Goal: Task Accomplishment & Management: Use online tool/utility

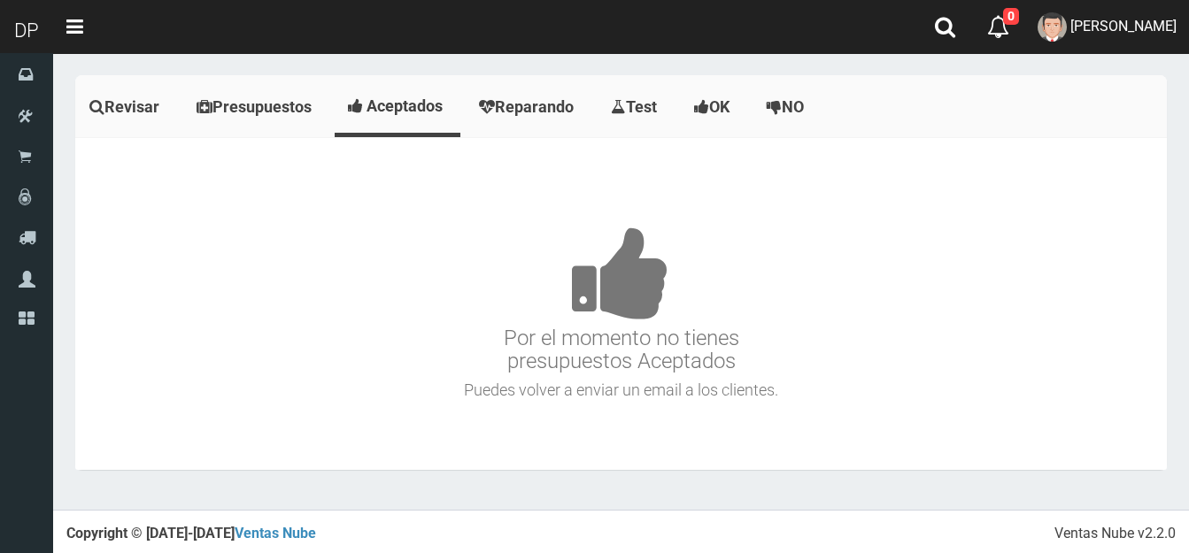
scroll to position [1982, 0]
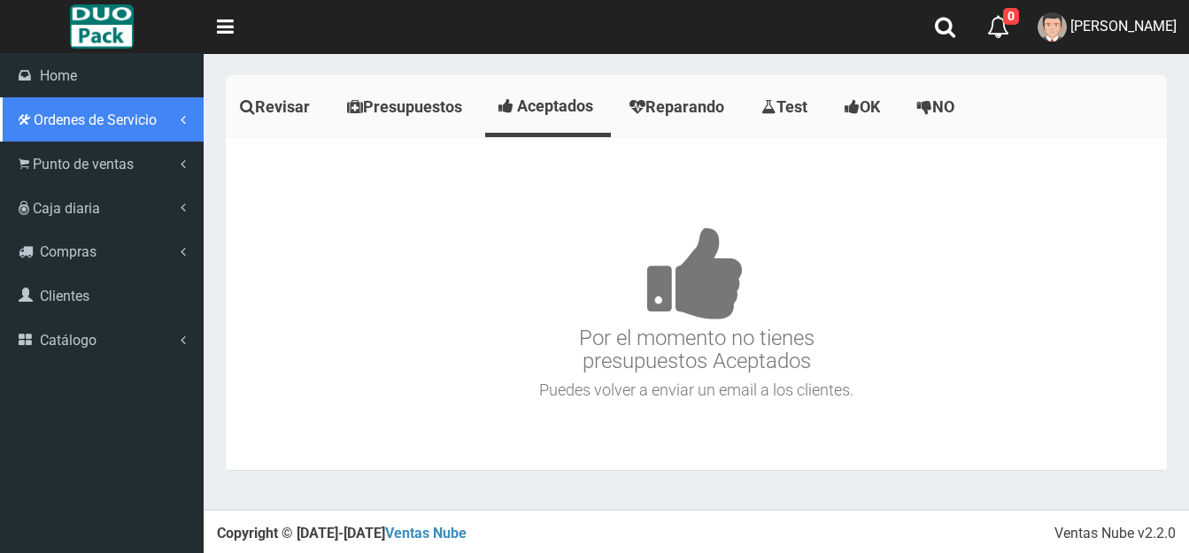
click at [98, 121] on span "Ordenes de Servicio" at bounding box center [95, 120] width 123 height 17
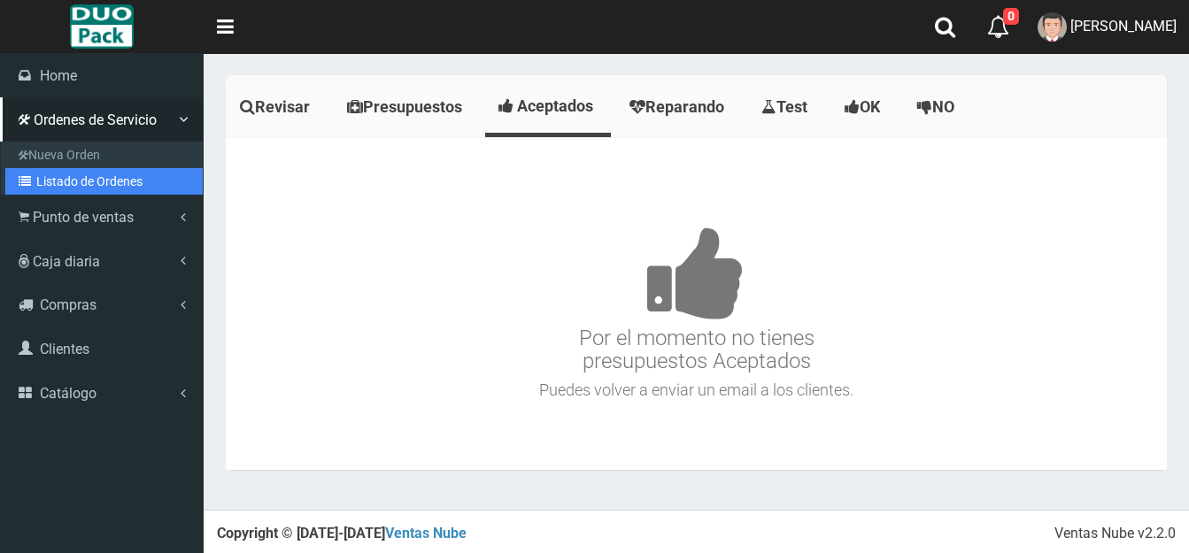
click at [88, 185] on link "Listado de Ordenes" at bounding box center [103, 181] width 197 height 27
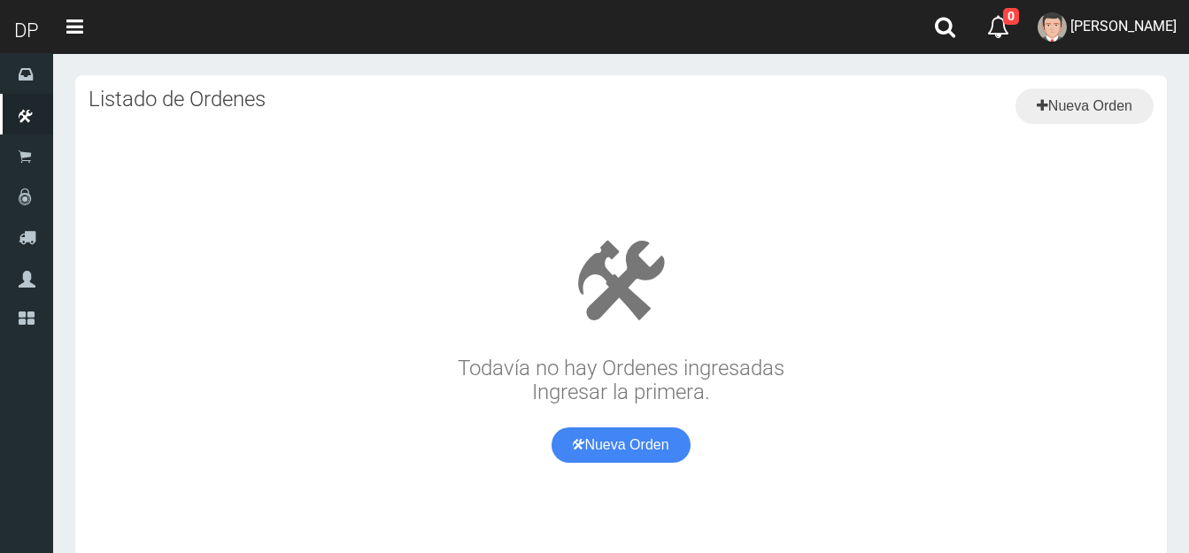
scroll to position [1982, 0]
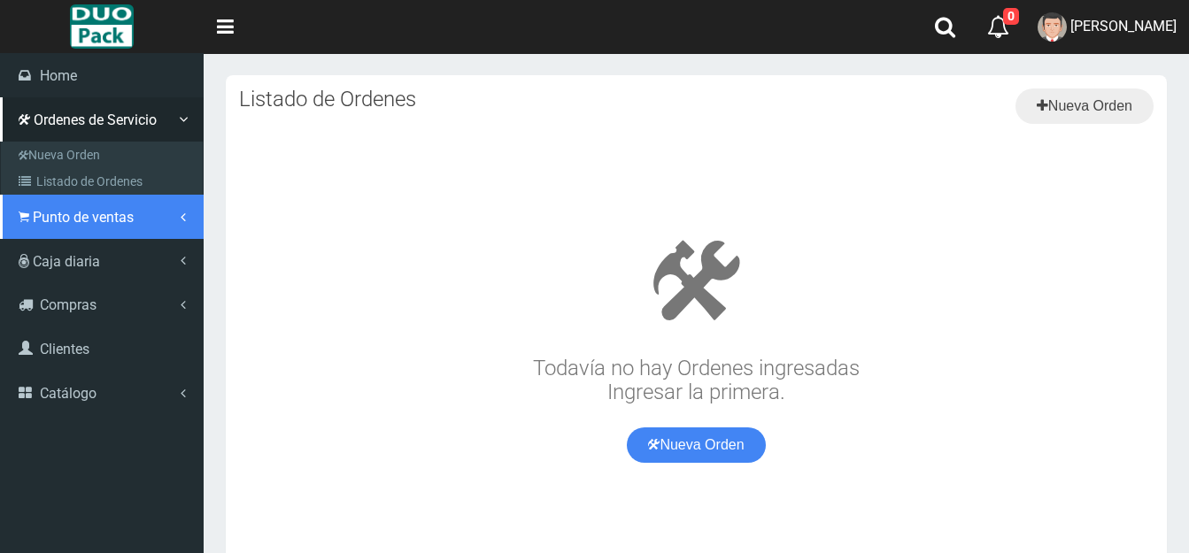
click at [78, 209] on span "Punto de ventas" at bounding box center [83, 217] width 101 height 17
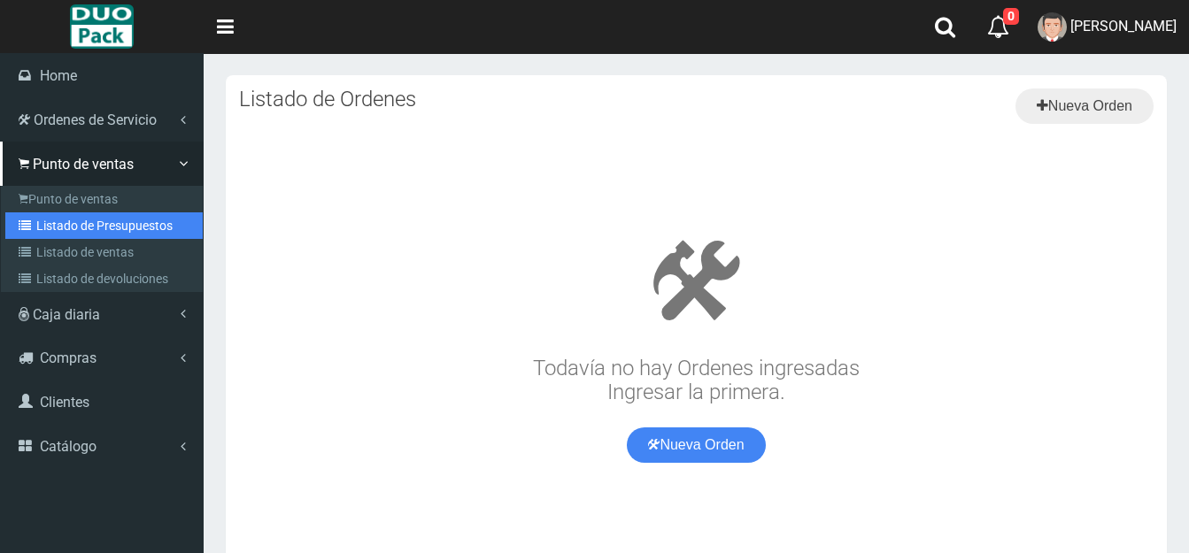
click at [81, 222] on link "Listado de Presupuestos" at bounding box center [103, 225] width 197 height 27
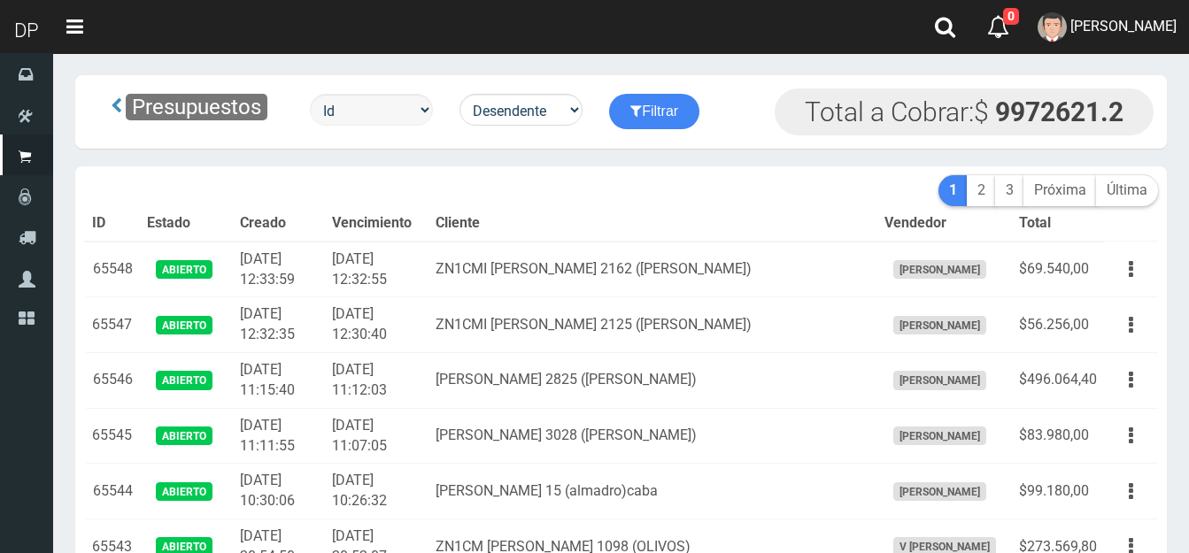
scroll to position [1982, 0]
click at [428, 112] on select "Id Facturado Valor vencimiento vendedor cliente" at bounding box center [371, 110] width 123 height 32
select select "usuarios_id"
click at [312, 94] on select "Id Facturado Valor vencimiento vendedor cliente" at bounding box center [371, 110] width 123 height 32
click at [642, 114] on icon "submit" at bounding box center [636, 110] width 12 height 25
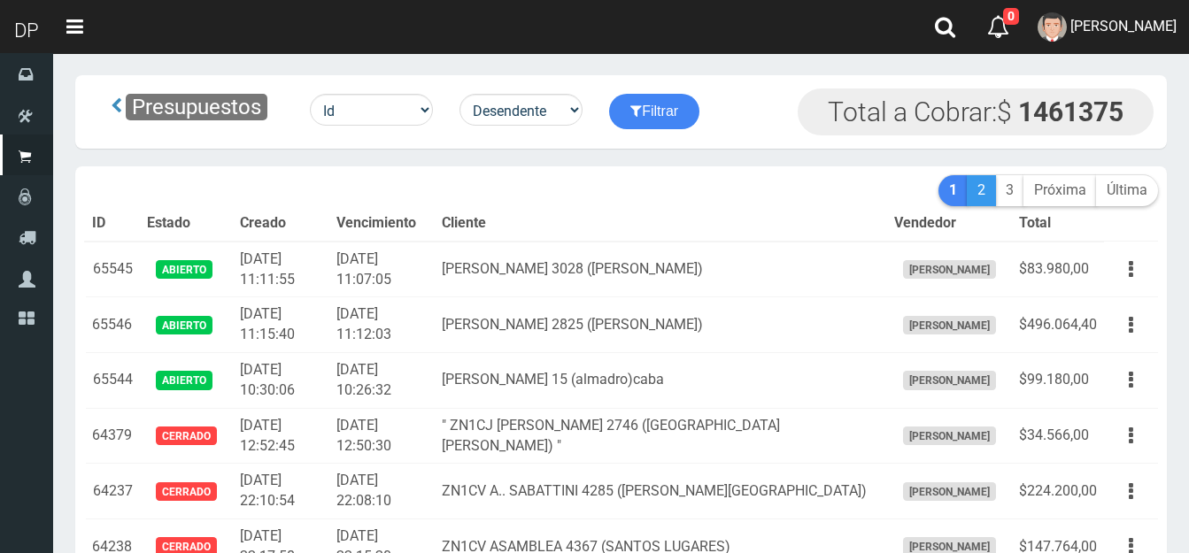
click at [975, 191] on link "2" at bounding box center [981, 190] width 29 height 31
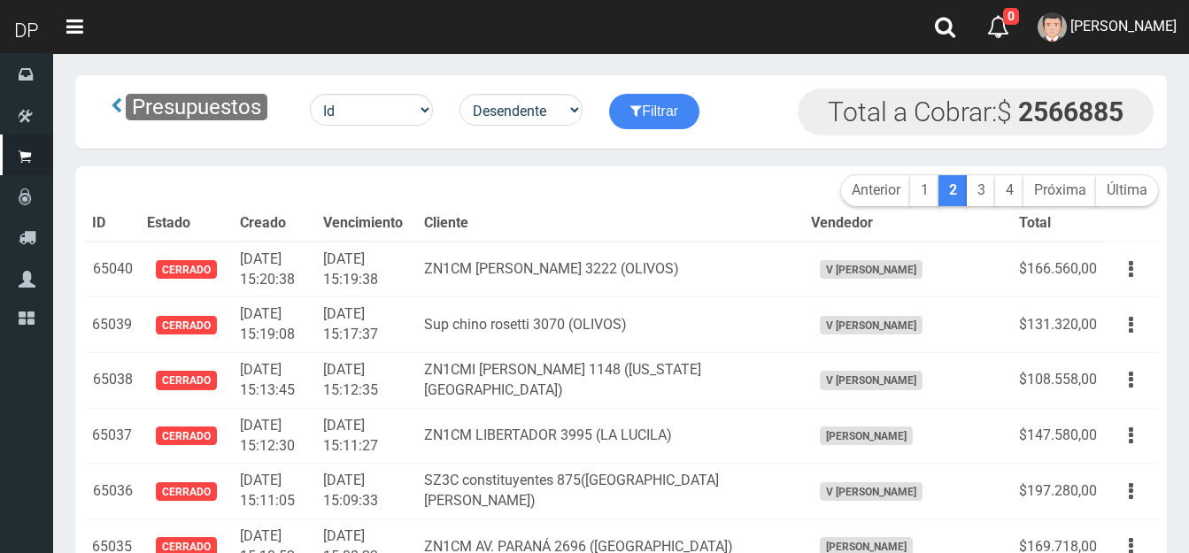
scroll to position [1982, 0]
click at [580, 112] on select "Desendente Ascendente" at bounding box center [520, 110] width 123 height 32
click at [463, 94] on select "Desendente Ascendente" at bounding box center [520, 110] width 123 height 32
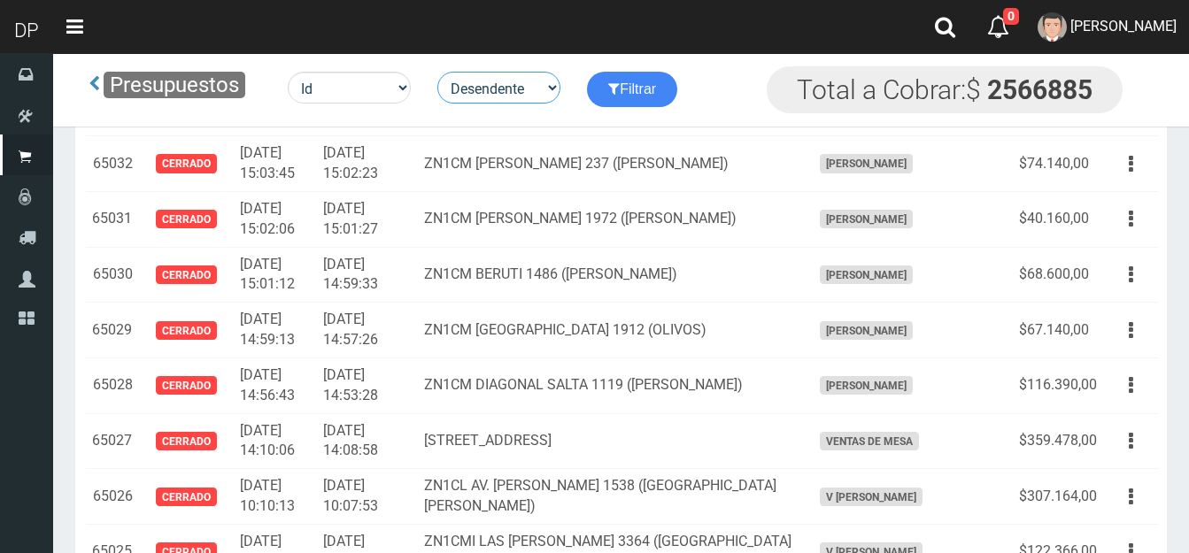
scroll to position [0, 0]
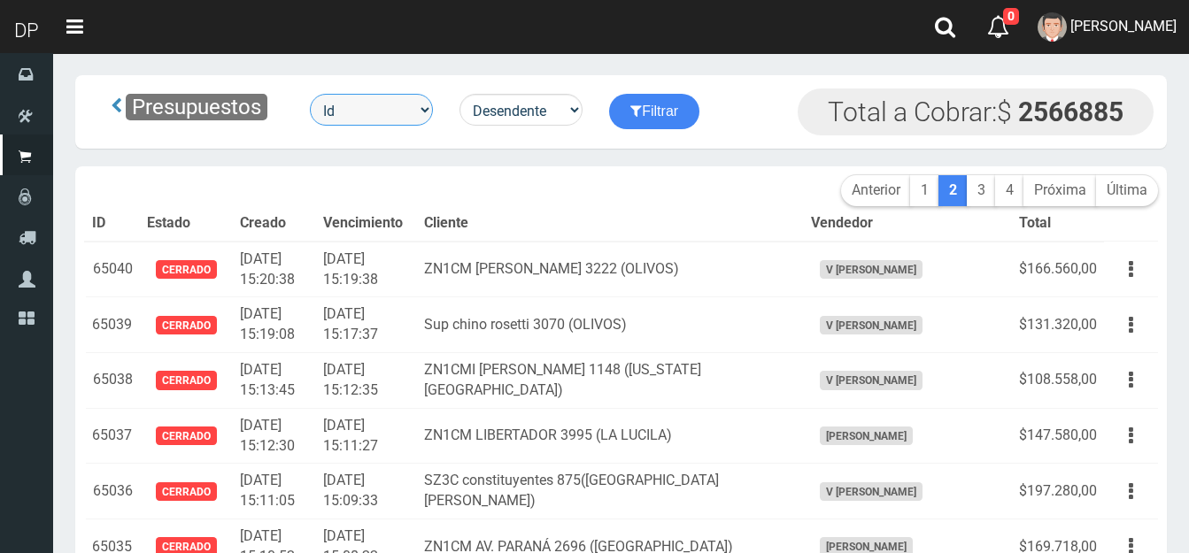
click at [423, 105] on select "Id Facturado Valor vencimiento vendedor cliente" at bounding box center [371, 110] width 123 height 32
select select "usuarios_id"
click at [312, 94] on select "Id Facturado Valor vencimiento vendedor cliente" at bounding box center [371, 110] width 123 height 32
click at [675, 116] on button "Filtrar" at bounding box center [654, 111] width 90 height 35
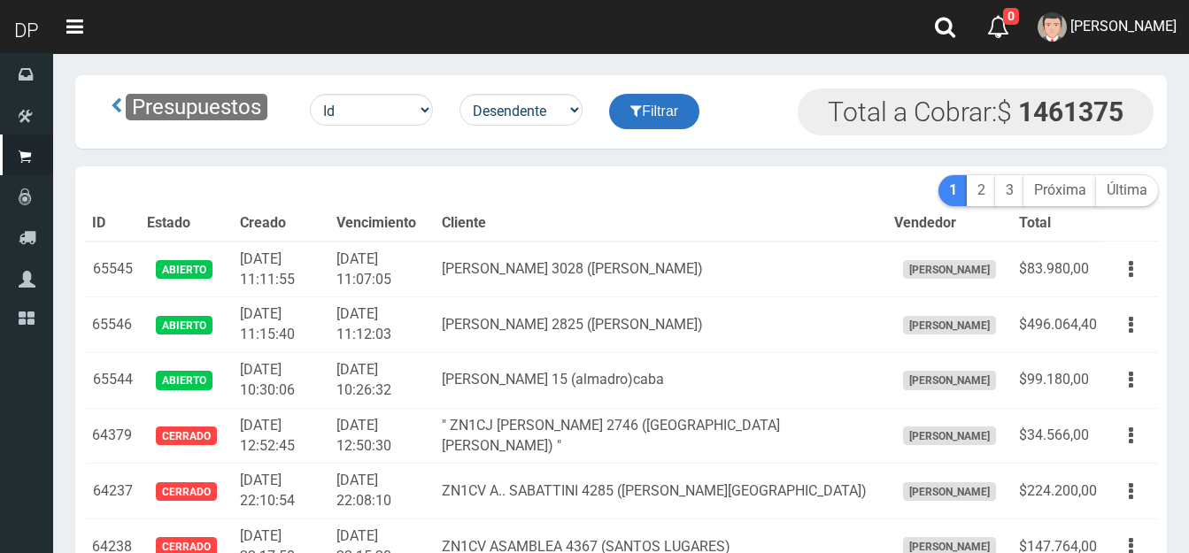
scroll to position [1982, 0]
click at [1075, 194] on link "Próxima" at bounding box center [1059, 190] width 73 height 31
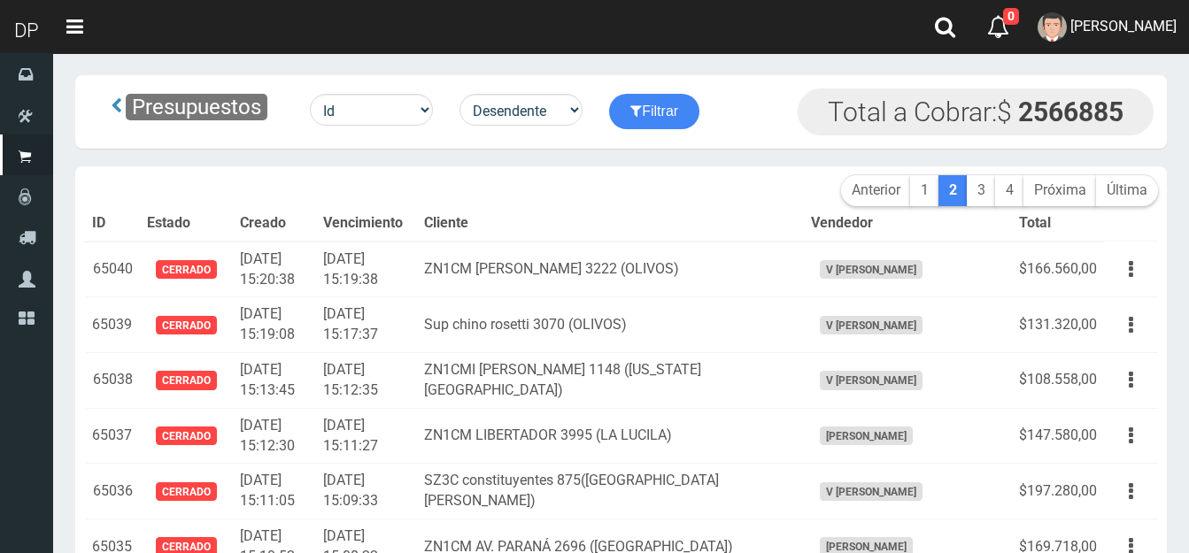
scroll to position [1982, 0]
click at [1075, 194] on link "Próxima" at bounding box center [1059, 190] width 73 height 31
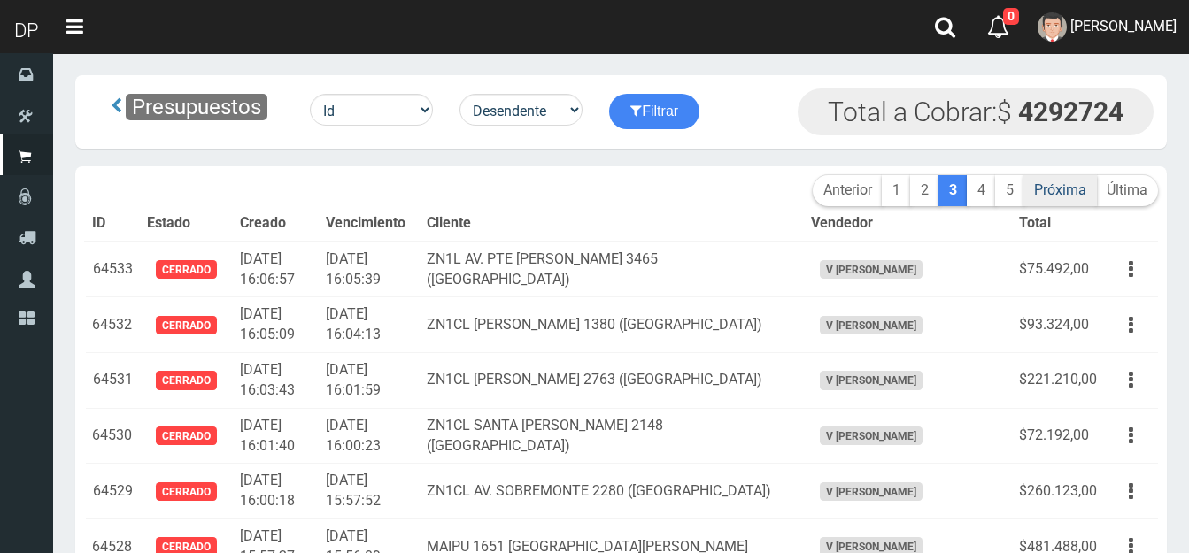
scroll to position [1982, 0]
click at [1075, 194] on link "Próxima" at bounding box center [1059, 190] width 73 height 31
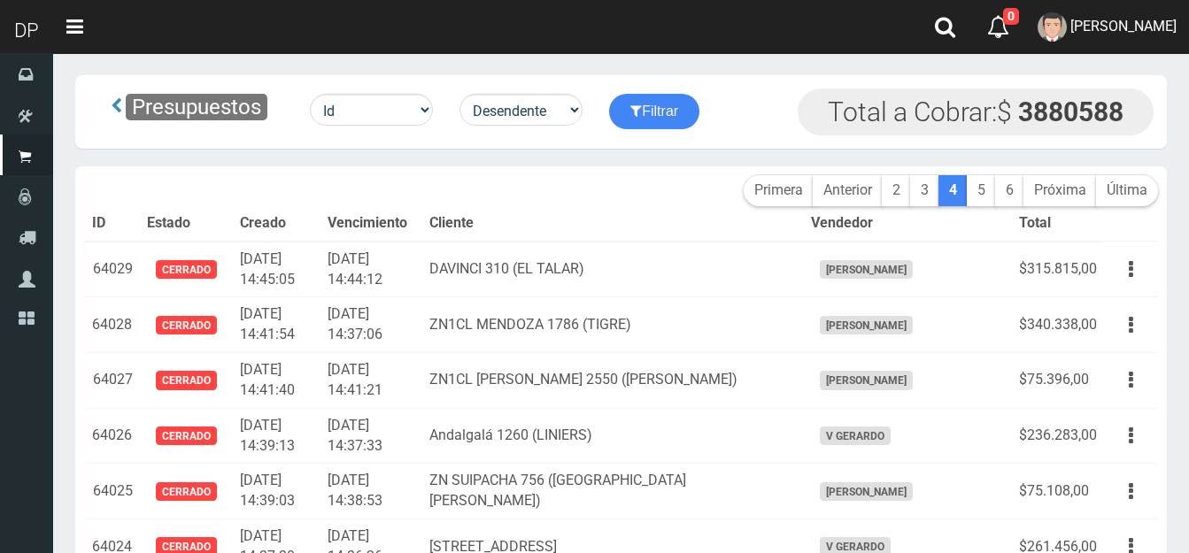
scroll to position [1982, 0]
click at [574, 107] on select "Desendente Ascendente" at bounding box center [520, 110] width 123 height 32
click at [393, 112] on select "Id Facturado Valor vencimiento vendedor cliente" at bounding box center [371, 110] width 123 height 32
select select "dataVen"
click at [312, 94] on select "Id Facturado Valor vencimiento vendedor cliente" at bounding box center [371, 110] width 123 height 32
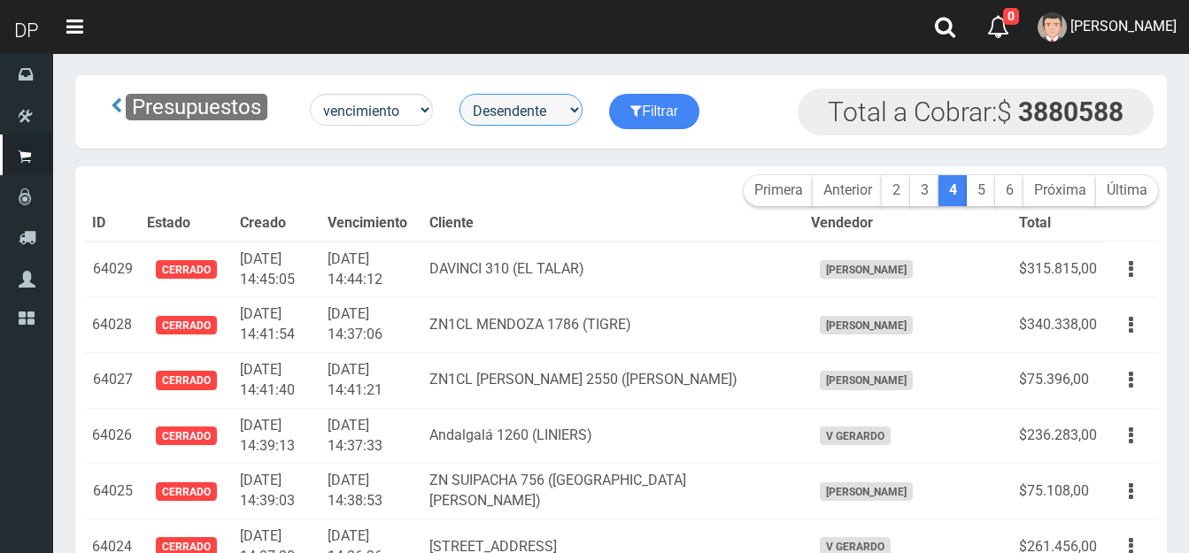
click at [551, 109] on select "Desendente Ascendente" at bounding box center [520, 110] width 123 height 32
select select "asc"
click at [463, 94] on select "Desendente Ascendente" at bounding box center [520, 110] width 123 height 32
click at [682, 112] on button "Filtrar" at bounding box center [654, 111] width 90 height 35
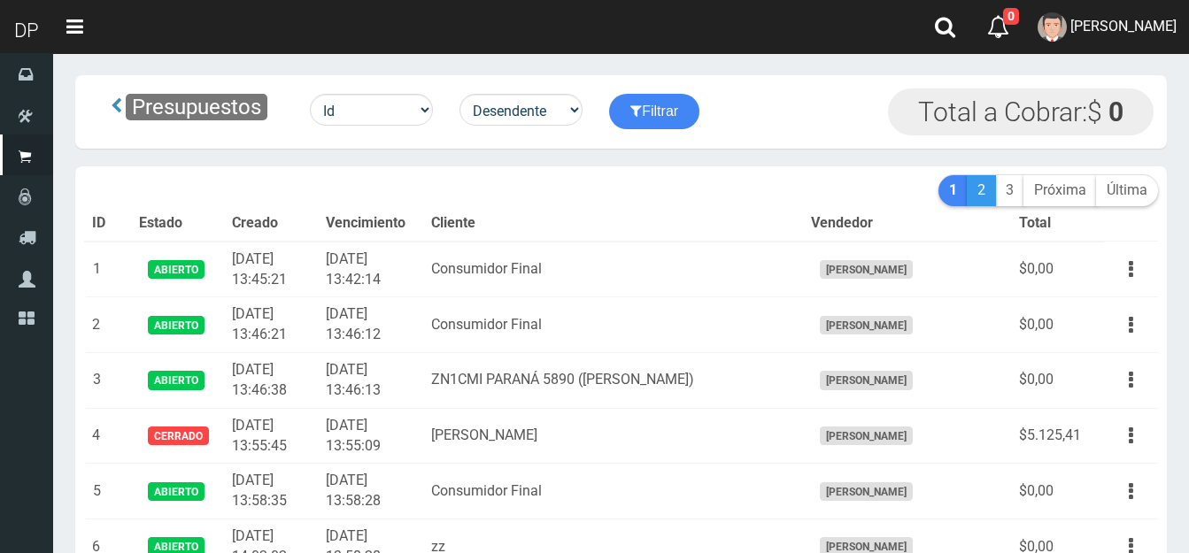
click at [984, 193] on link "2" at bounding box center [981, 190] width 29 height 31
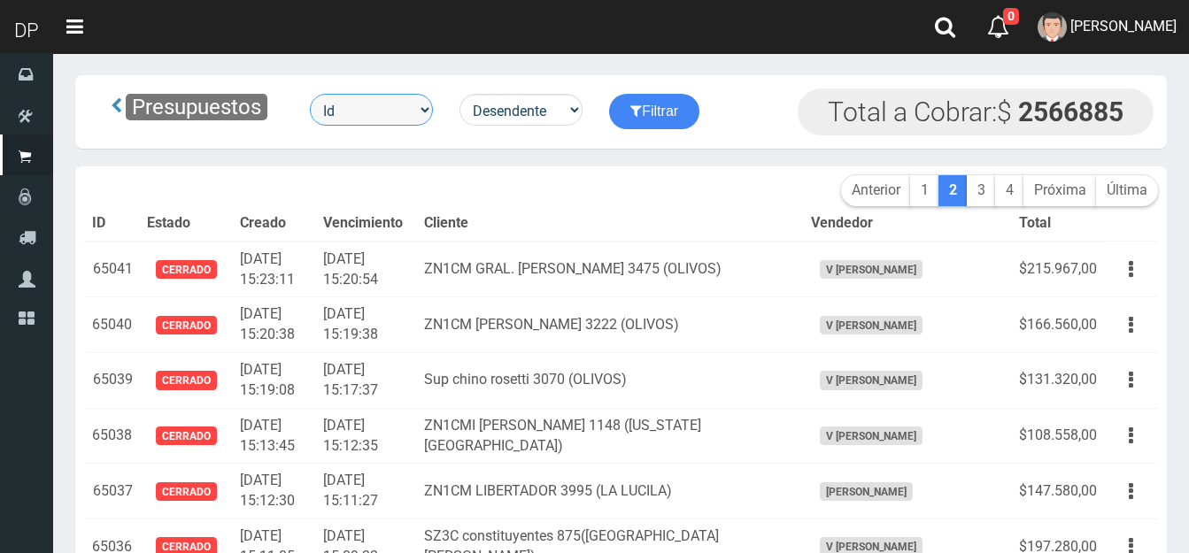
click at [320, 112] on select "Id Facturado Valor vencimiento vendedor cliente" at bounding box center [371, 110] width 123 height 32
click at [365, 108] on select "Id Facturado Valor vencimiento vendedor cliente" at bounding box center [371, 110] width 123 height 32
click at [429, 110] on select "Id Facturado Valor vencimiento vendedor cliente" at bounding box center [371, 110] width 123 height 32
select select "usuarios_id"
click at [312, 94] on select "Id Facturado Valor vencimiento vendedor cliente" at bounding box center [371, 110] width 123 height 32
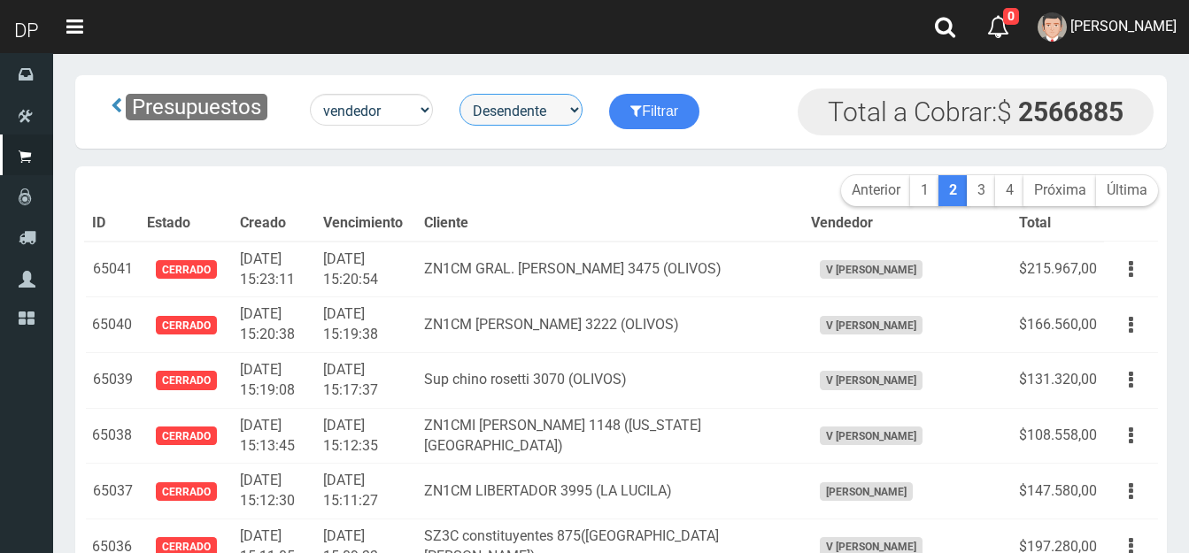
click at [571, 112] on select "Desendente Ascendente" at bounding box center [520, 110] width 123 height 32
select select "asc"
click at [463, 94] on select "Desendente Ascendente" at bounding box center [520, 110] width 123 height 32
click at [651, 110] on button "Filtrar" at bounding box center [654, 111] width 90 height 35
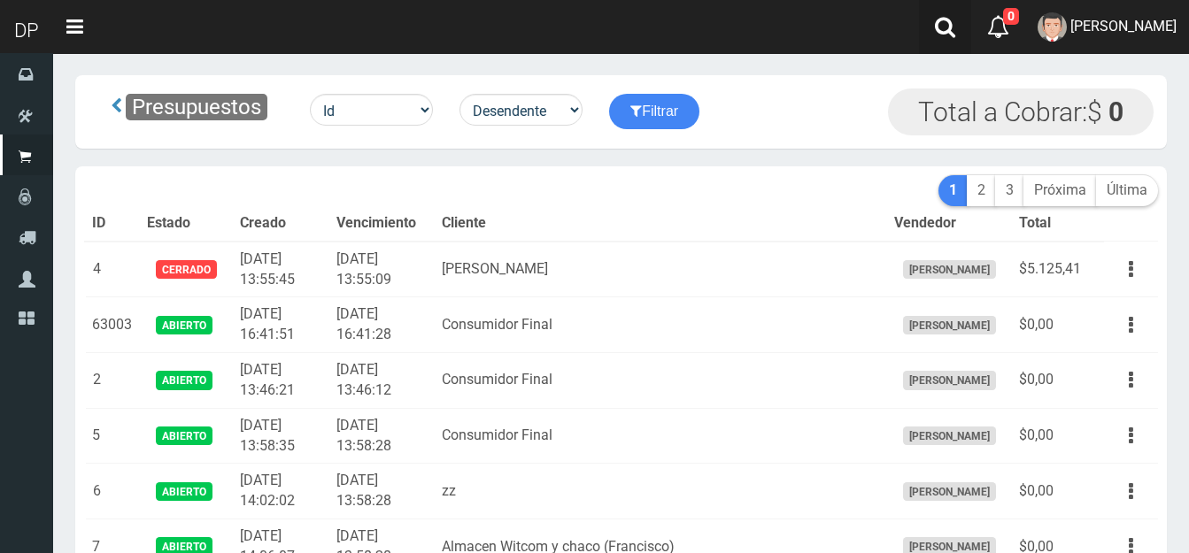
click at [935, 26] on icon at bounding box center [945, 27] width 20 height 22
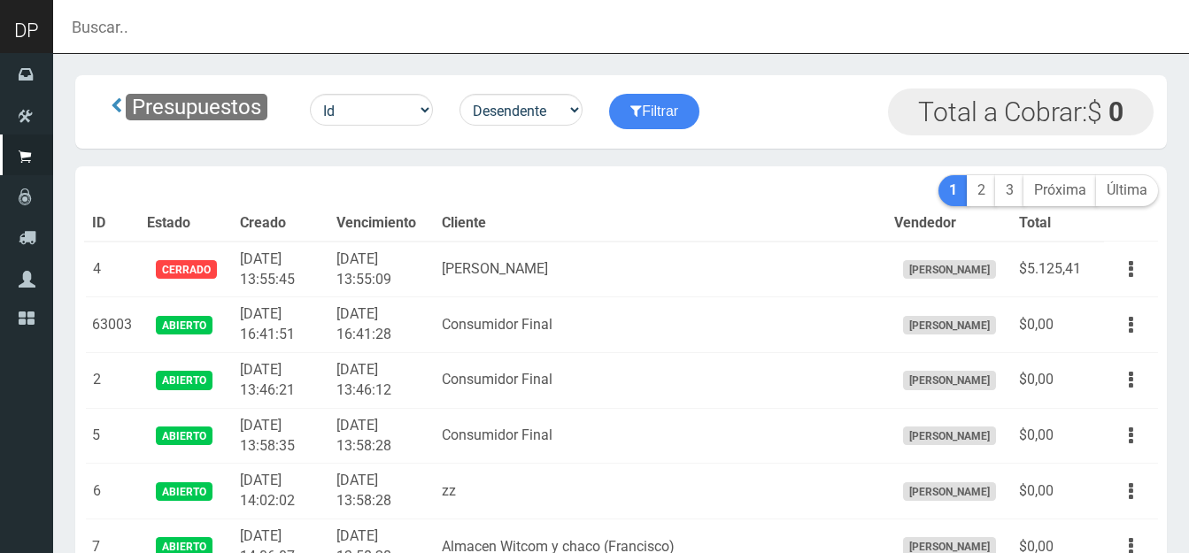
scroll to position [1982, 0]
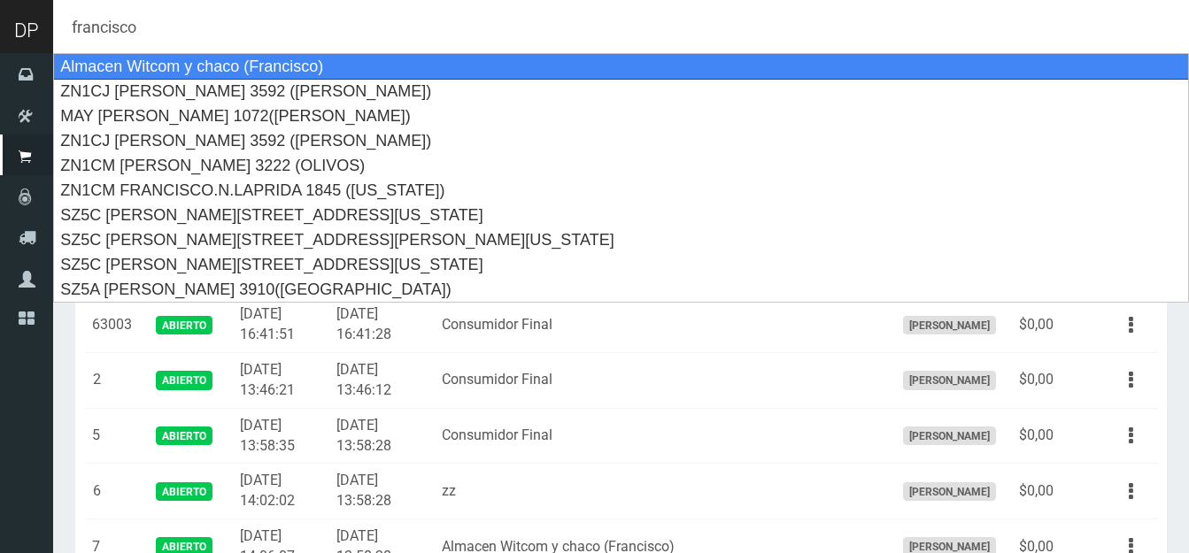
click at [212, 15] on input "francisco" at bounding box center [621, 26] width 1136 height 53
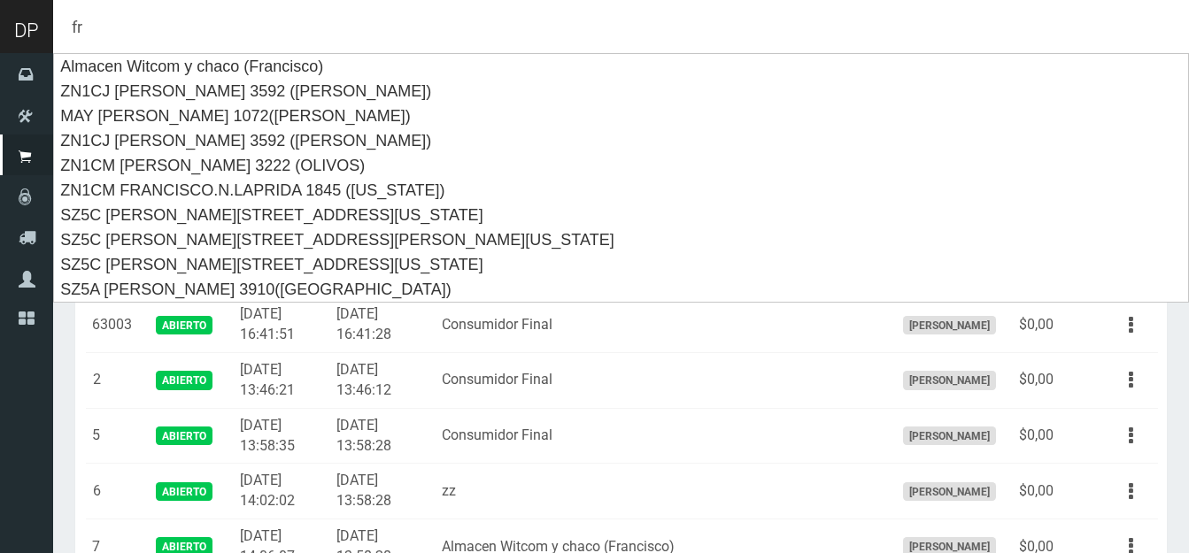
type input "f"
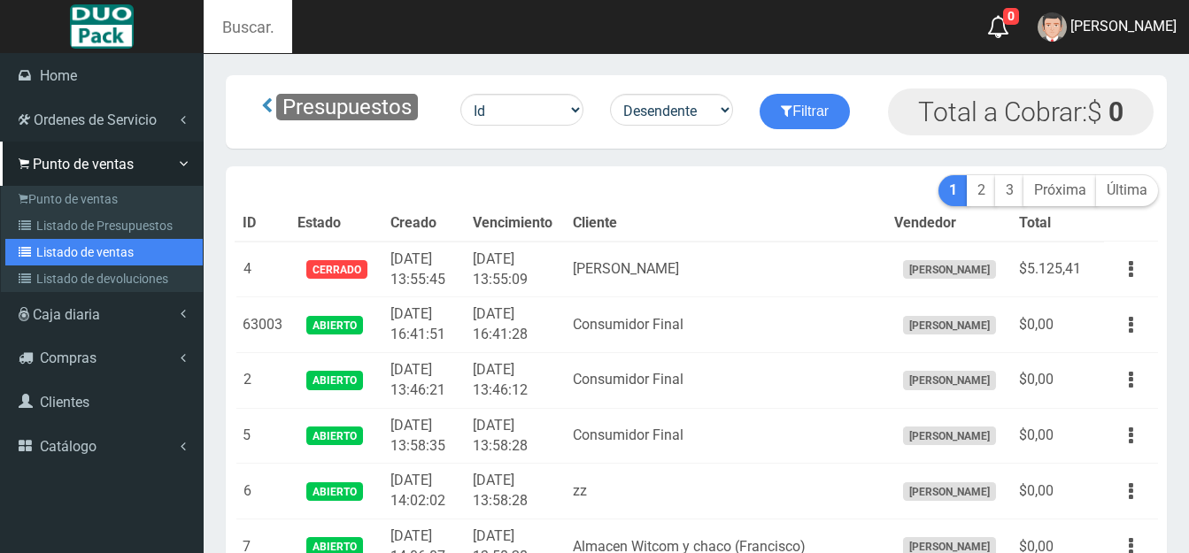
click at [89, 241] on link "Listado de ventas" at bounding box center [103, 252] width 197 height 27
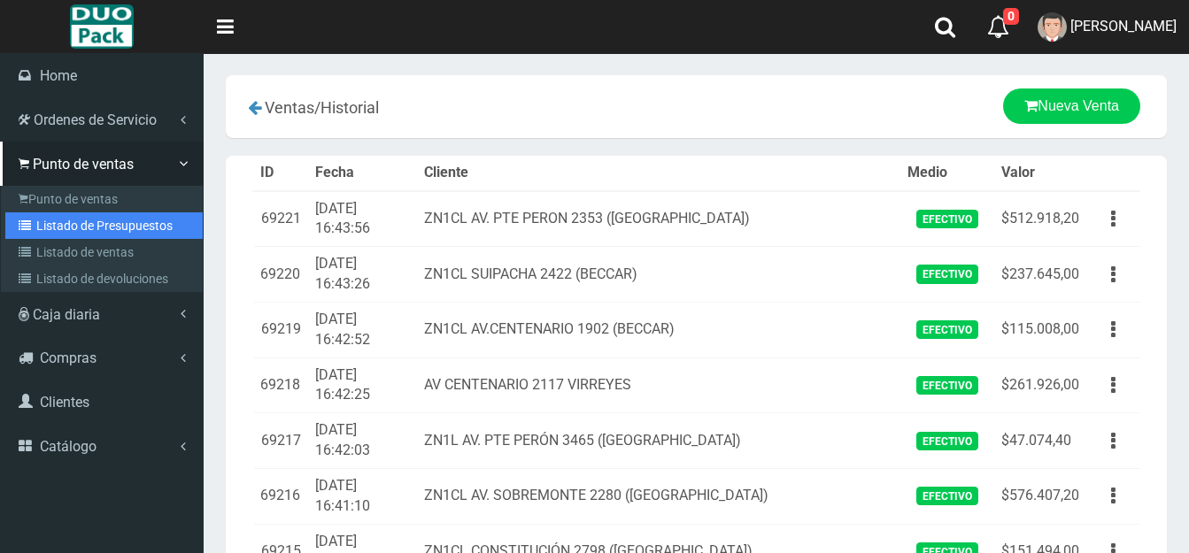
click at [95, 229] on link "Listado de Presupuestos" at bounding box center [103, 225] width 197 height 27
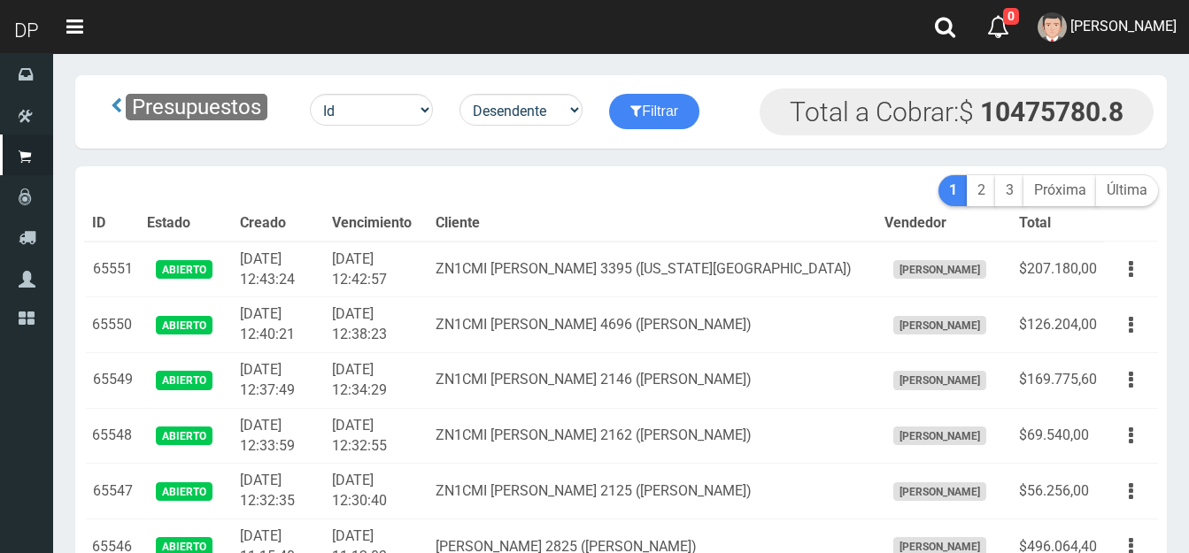
scroll to position [1982, 0]
click at [69, 23] on link "Toggle navigation" at bounding box center [74, 27] width 43 height 54
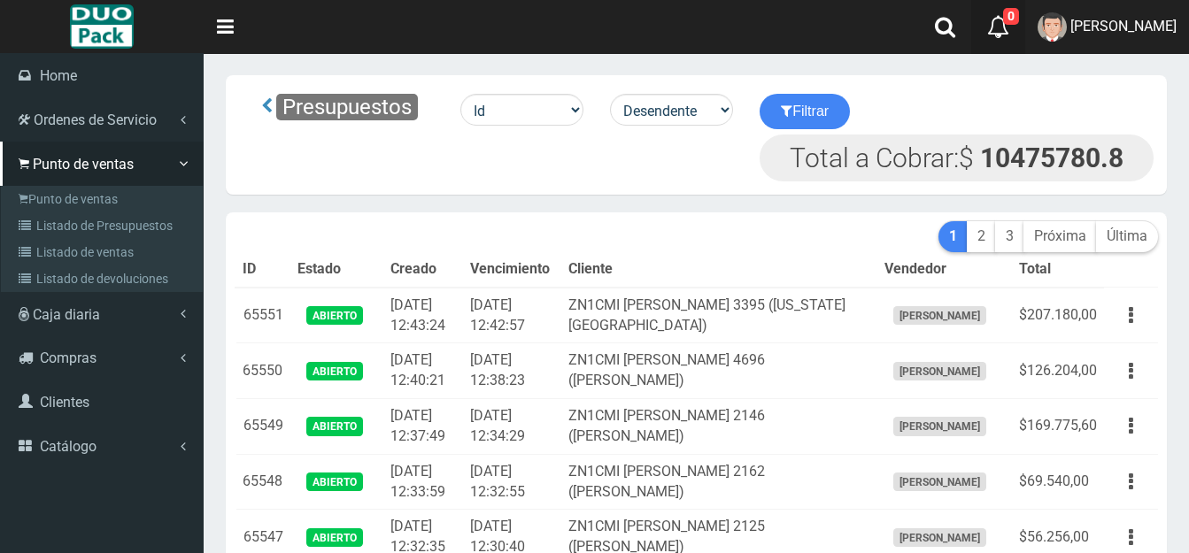
click at [987, 30] on icon at bounding box center [998, 27] width 22 height 22
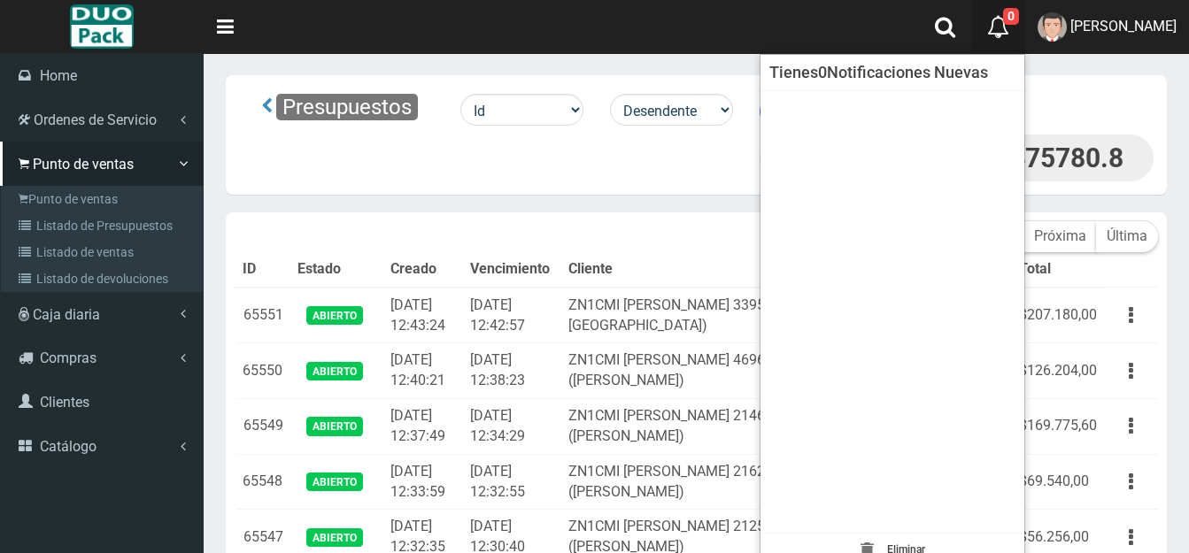
click at [987, 30] on icon at bounding box center [998, 27] width 22 height 22
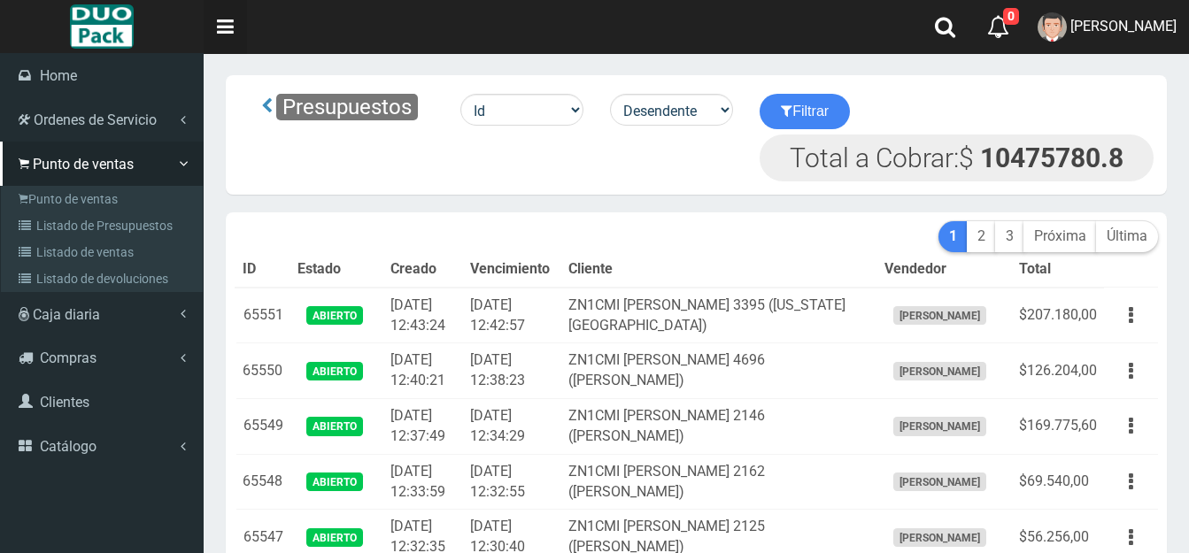
click at [227, 21] on link "Toggle navigation" at bounding box center [225, 27] width 43 height 54
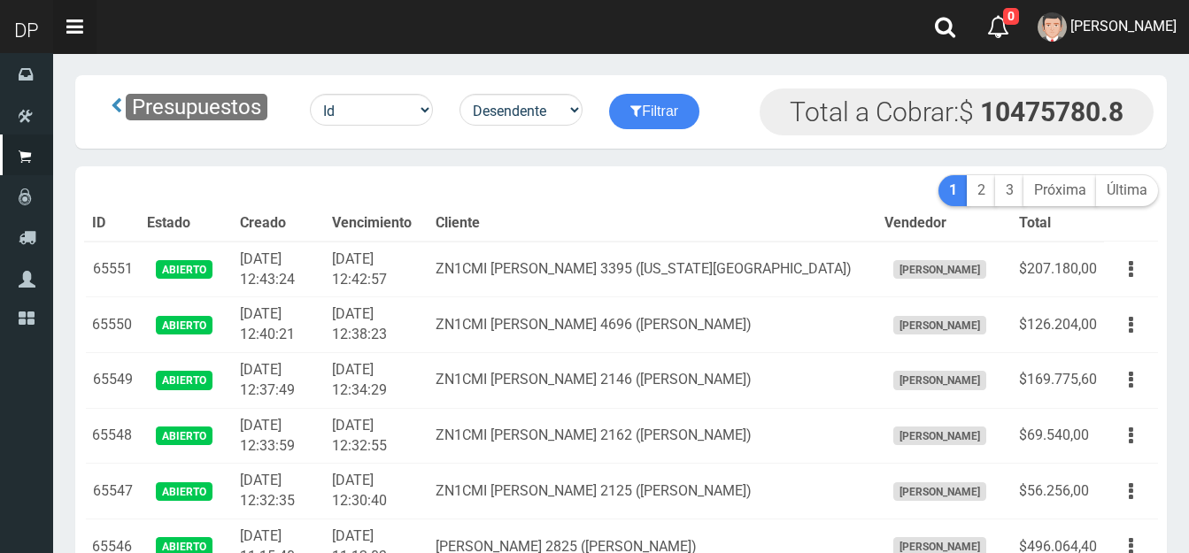
click at [76, 19] on link "Toggle navigation" at bounding box center [74, 27] width 43 height 54
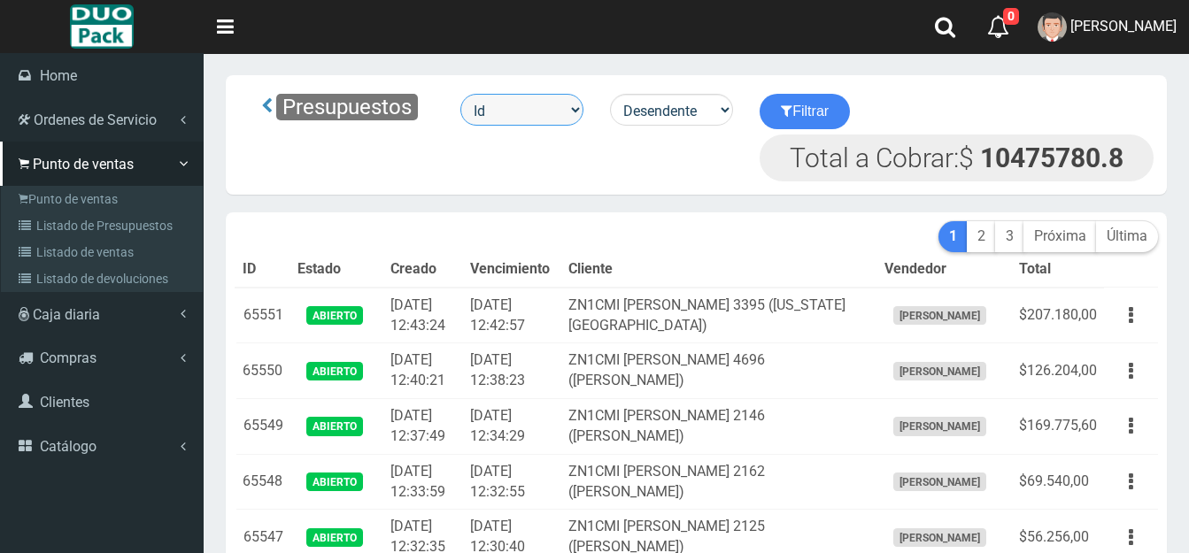
click at [576, 110] on select "Id Facturado Valor vencimiento vendedor cliente" at bounding box center [521, 110] width 123 height 32
select select "usuarios_id"
click at [462, 94] on select "Id Facturado Valor vencimiento vendedor cliente" at bounding box center [521, 110] width 123 height 32
click at [789, 104] on icon "submit" at bounding box center [787, 110] width 12 height 25
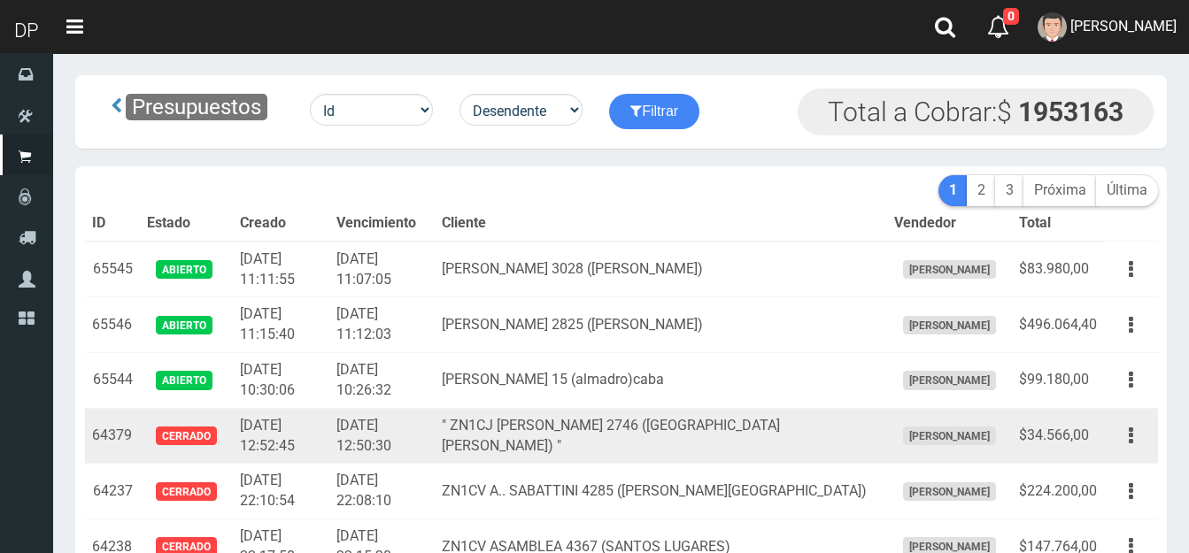
scroll to position [1982, 0]
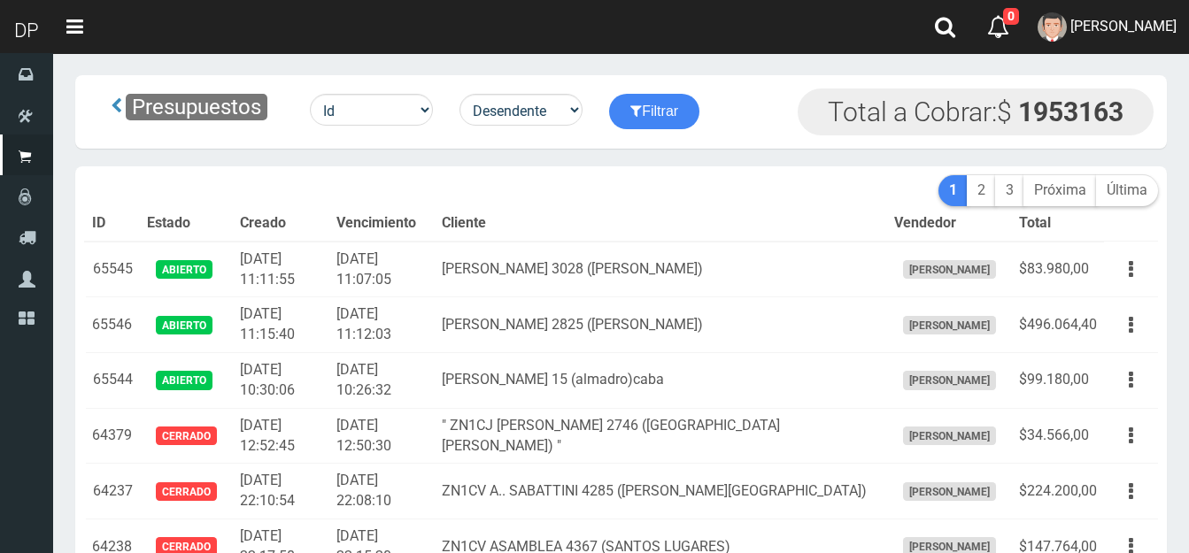
click at [221, 101] on span "Presupuestos" at bounding box center [197, 107] width 142 height 27
click at [379, 104] on select "Id Facturado Valor vencimiento vendedor cliente" at bounding box center [371, 110] width 123 height 32
select select "usuarios_id"
click at [312, 94] on select "Id Facturado Valor vencimiento vendedor cliente" at bounding box center [371, 110] width 123 height 32
click at [667, 110] on button "Filtrar" at bounding box center [654, 111] width 90 height 35
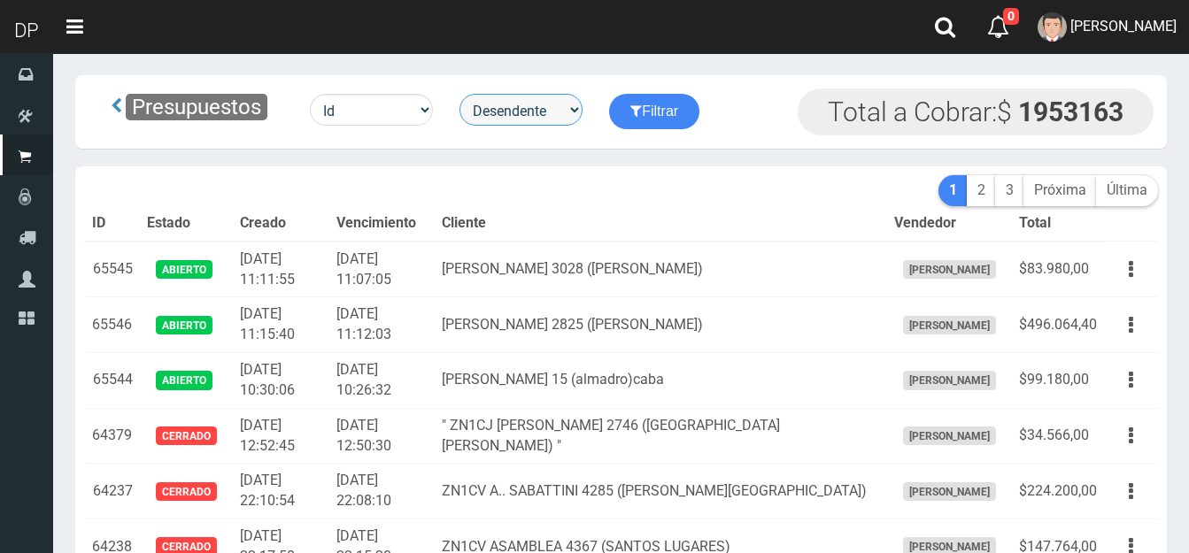
click at [567, 109] on select "Desendente Ascendente" at bounding box center [520, 110] width 123 height 32
select select "asc"
click at [463, 94] on select "Desendente Ascendente" at bounding box center [520, 110] width 123 height 32
click at [538, 111] on select "Desendente Ascendente" at bounding box center [520, 110] width 123 height 32
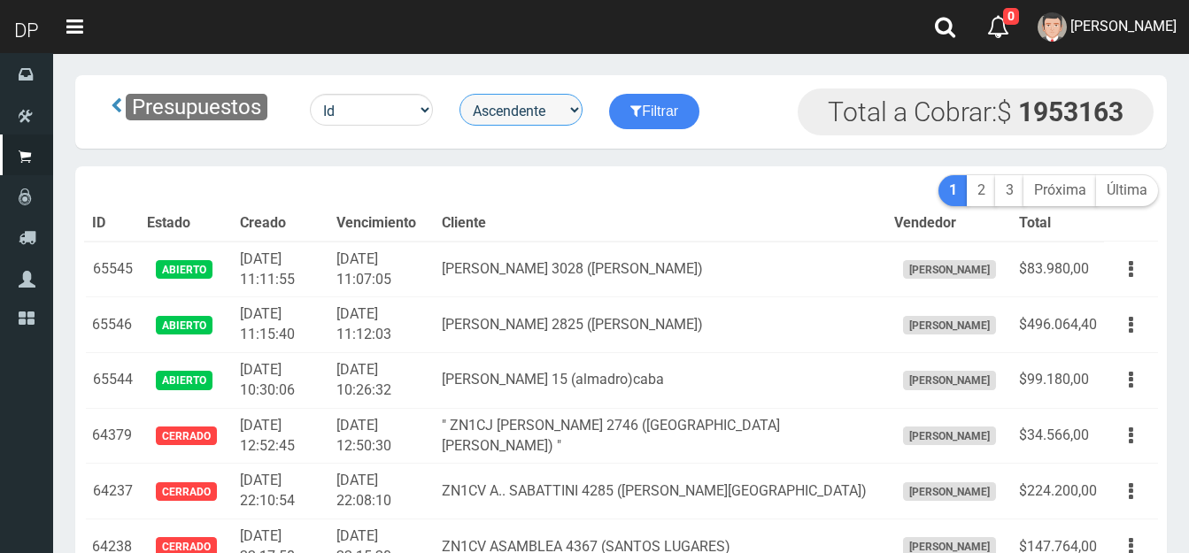
click at [463, 94] on select "Desendente Ascendente" at bounding box center [520, 110] width 123 height 32
click at [423, 106] on select "Id Facturado Valor vencimiento vendedor cliente" at bounding box center [371, 110] width 123 height 32
select select "usuarios_id"
click at [312, 94] on select "Id Facturado Valor vencimiento vendedor cliente" at bounding box center [371, 110] width 123 height 32
click at [640, 115] on icon "submit" at bounding box center [636, 110] width 12 height 25
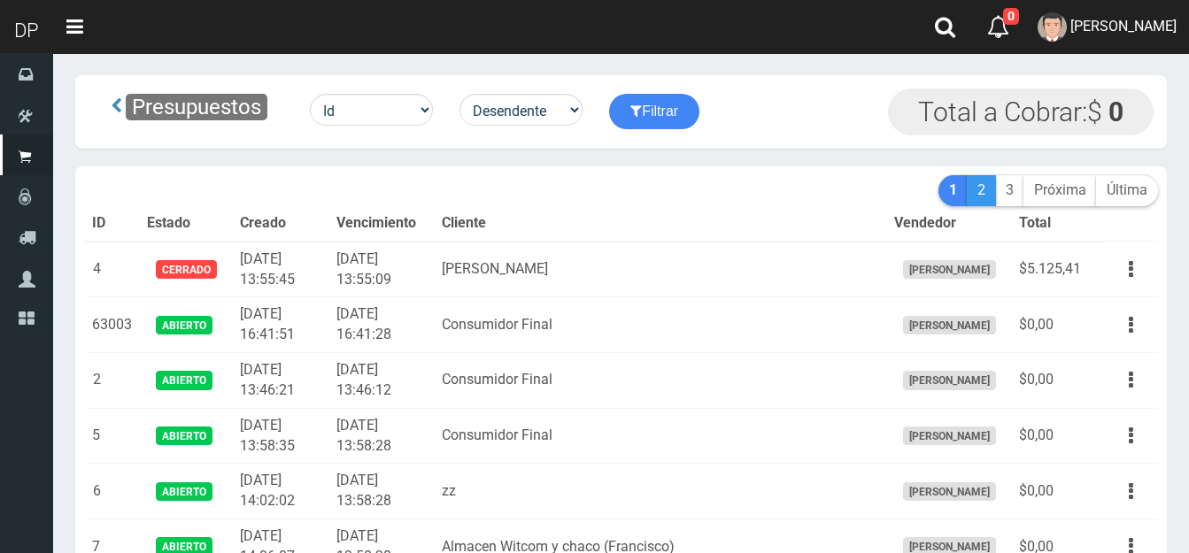
click at [969, 193] on link "2" at bounding box center [981, 190] width 29 height 31
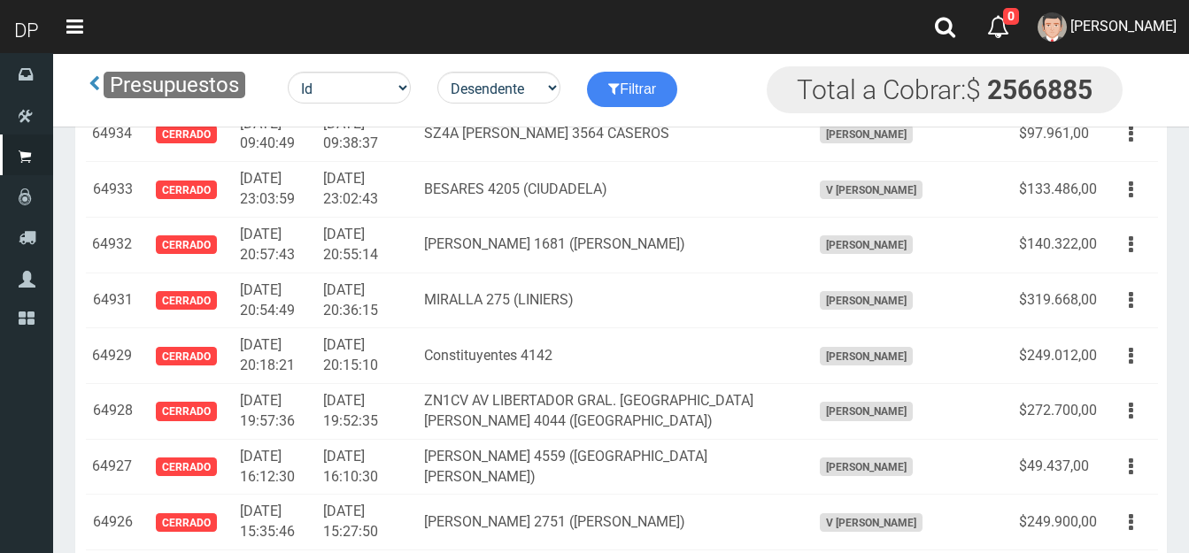
scroll to position [6107, 0]
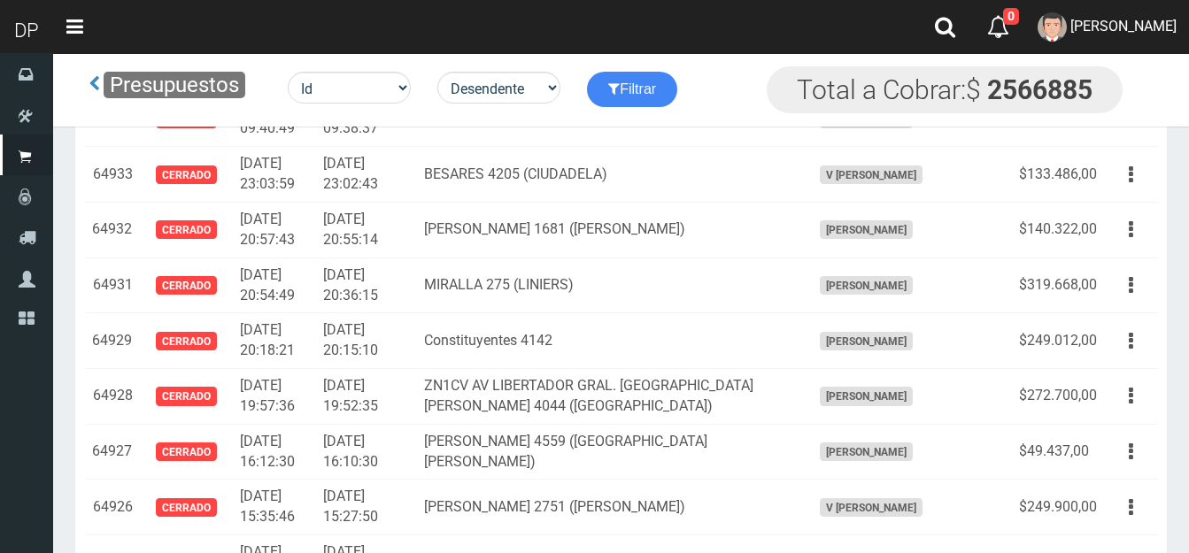
click at [721, 24] on nav "Toggle navigation 0 0 Eliminar FEDERICO MADRID Mensajes Ordenes Servicio Mi Cue…" at bounding box center [621, 27] width 1136 height 54
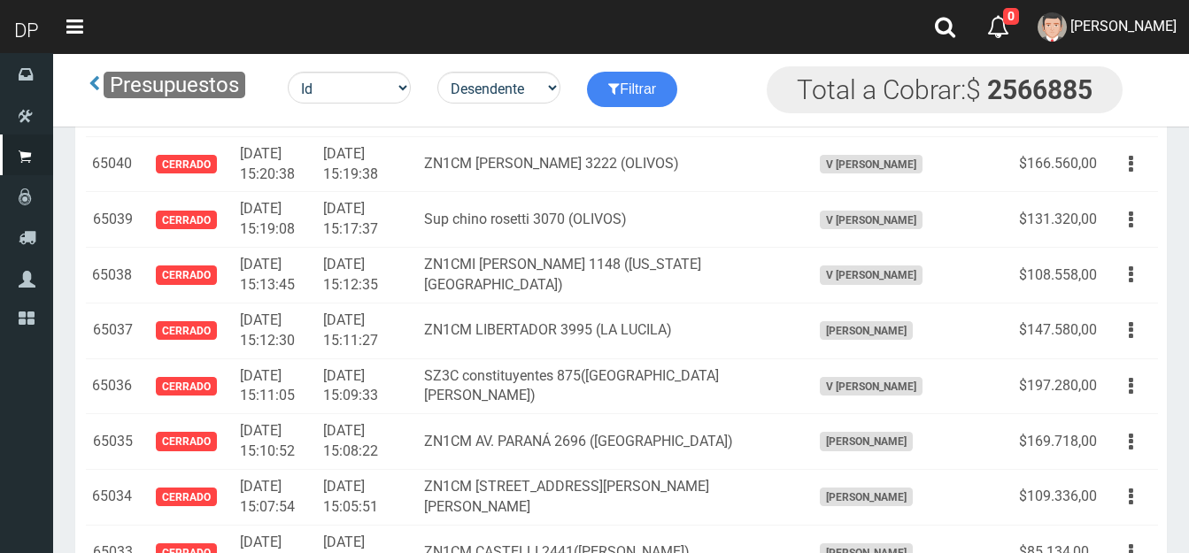
scroll to position [0, 0]
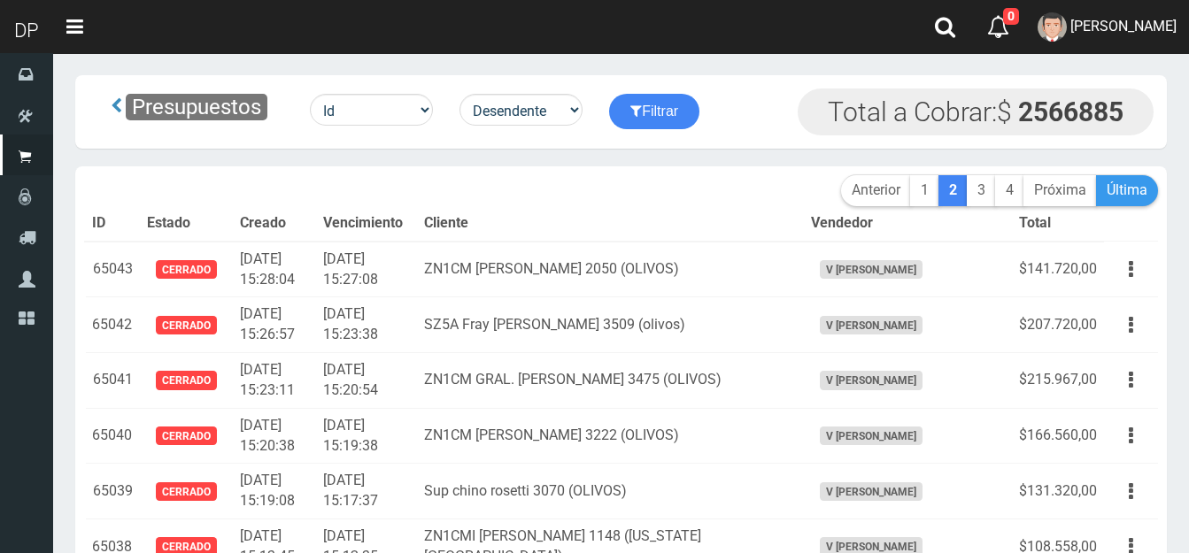
click at [1152, 189] on link "Última" at bounding box center [1127, 190] width 62 height 31
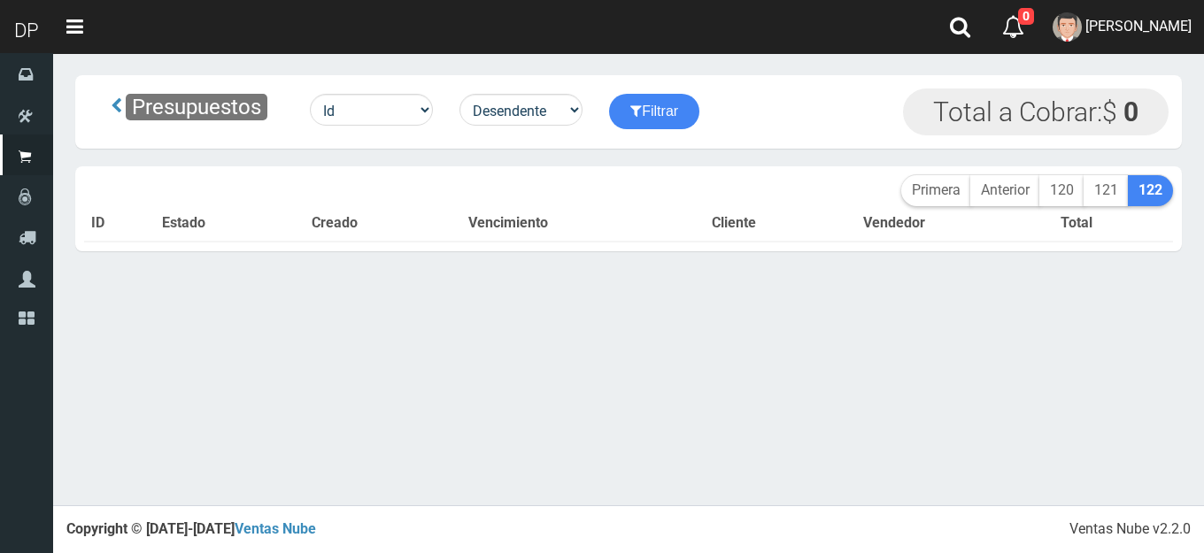
scroll to position [1982, 0]
